Goal: Download file/media

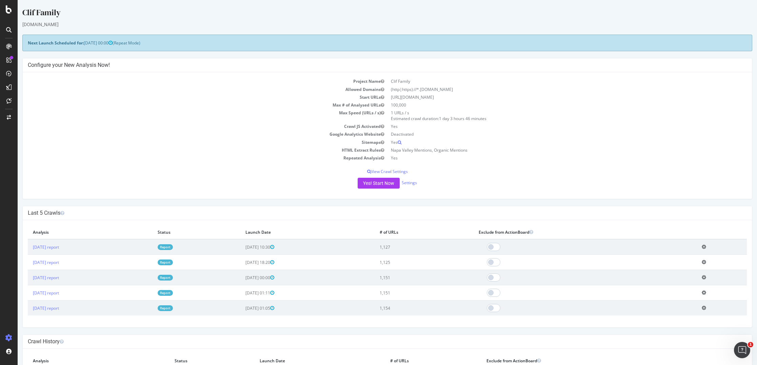
click at [173, 247] on link "Report" at bounding box center [165, 247] width 15 height 6
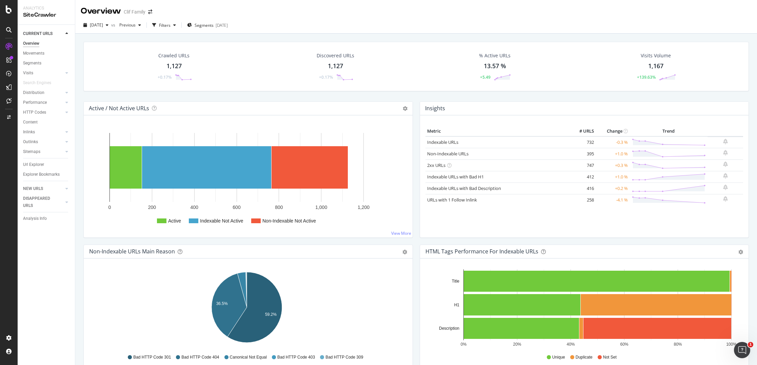
scroll to position [237, 0]
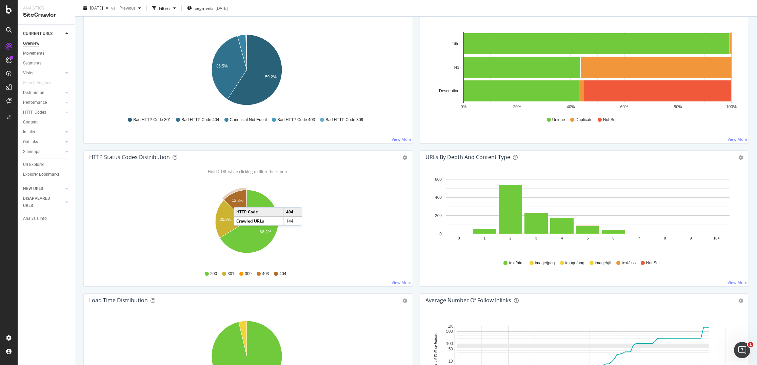
click at [240, 200] on text "12.8%" at bounding box center [238, 200] width 12 height 5
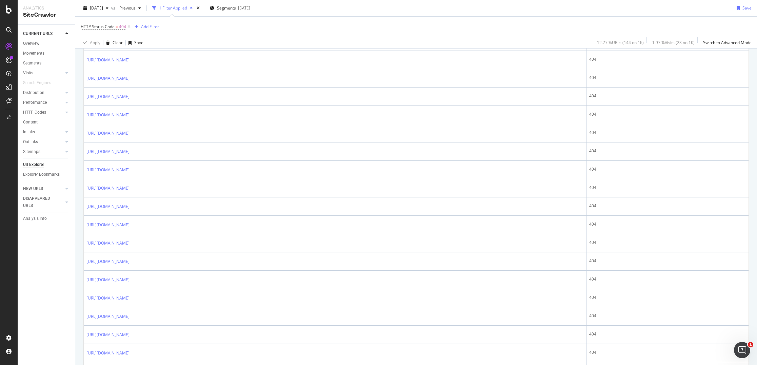
scroll to position [812, 0]
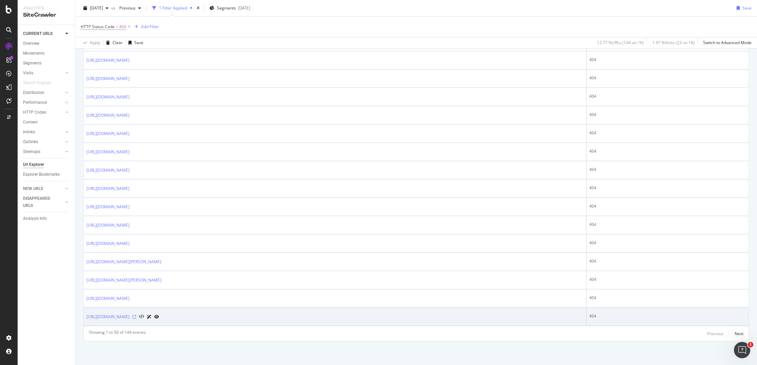
click at [136, 316] on icon at bounding box center [134, 316] width 4 height 4
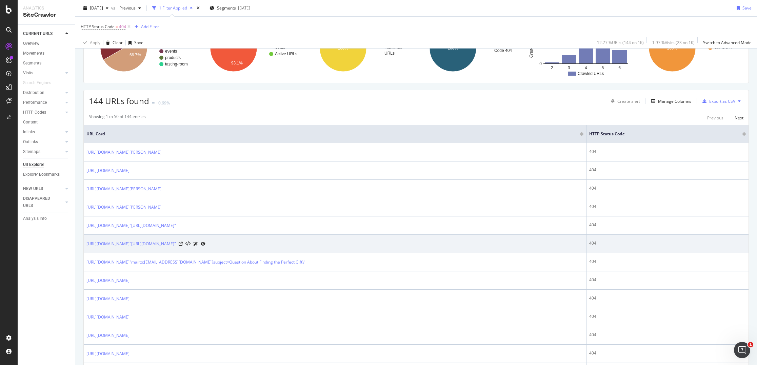
scroll to position [0, 0]
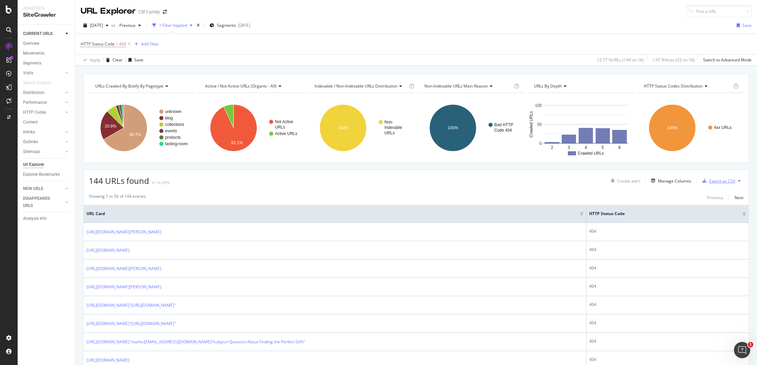
click at [719, 179] on div "Export as CSV" at bounding box center [722, 181] width 26 height 6
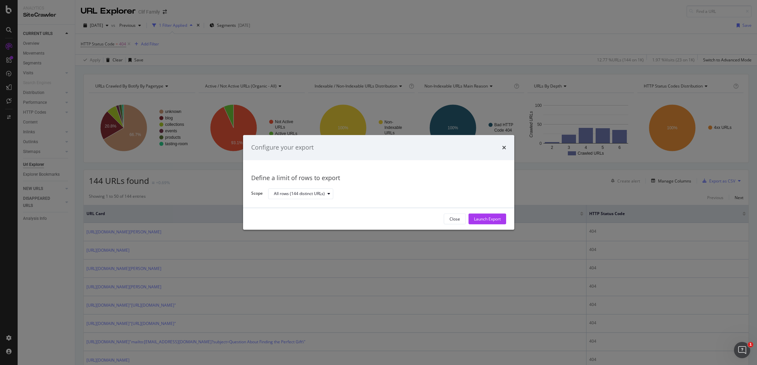
click at [554, 193] on div "Configure your export Define a limit of rows to export Scope All rows (144 dist…" at bounding box center [378, 182] width 757 height 365
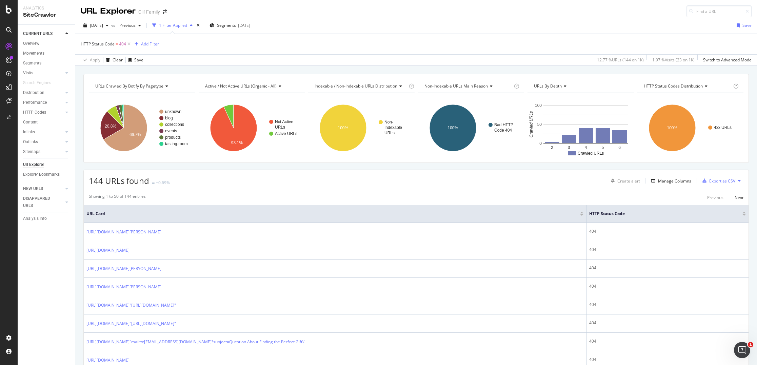
click at [721, 182] on div "Export as CSV" at bounding box center [722, 181] width 26 height 6
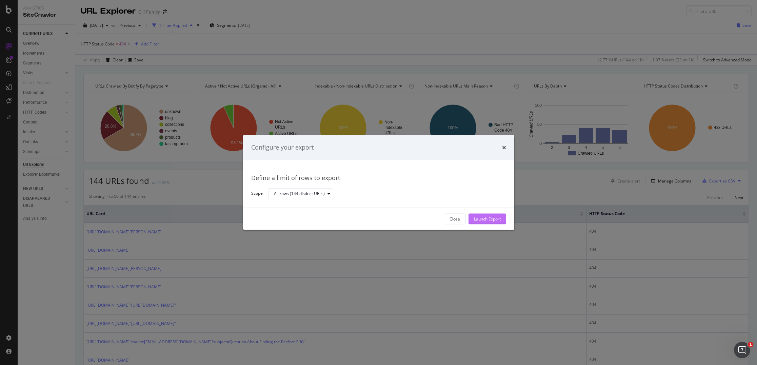
click at [488, 218] on div "Launch Export" at bounding box center [487, 219] width 27 height 6
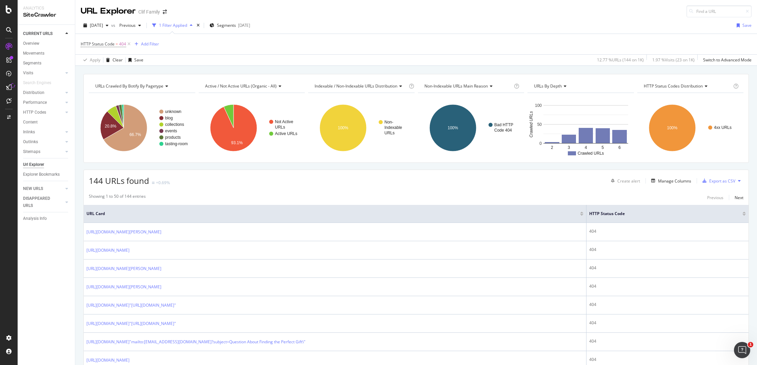
click at [7, 84] on icon at bounding box center [8, 86] width 5 height 5
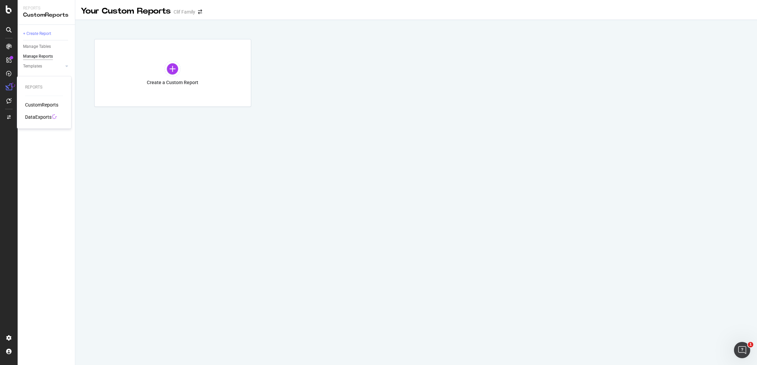
click at [33, 119] on div "DataExports" at bounding box center [38, 117] width 26 height 7
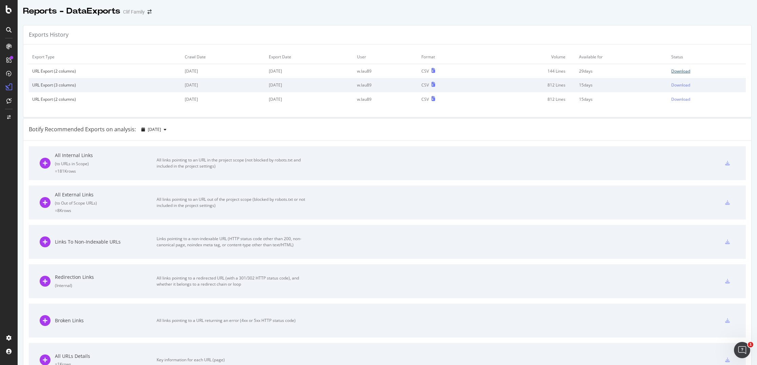
click at [675, 70] on div "Download" at bounding box center [680, 71] width 19 height 6
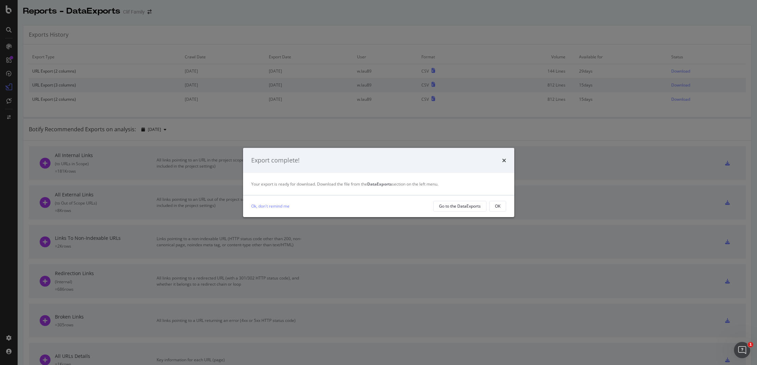
click at [500, 162] on div "Export complete!" at bounding box center [378, 160] width 255 height 9
click at [502, 162] on icon "times" at bounding box center [504, 160] width 4 height 5
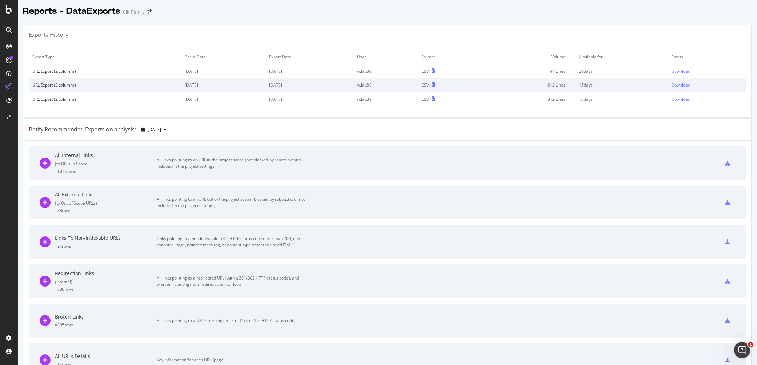
click at [369, 0] on html "Reports - DataExports Clif Family Exports History Export Type Crawl Date Export…" at bounding box center [378, 182] width 757 height 365
